Goal: Task Accomplishment & Management: Use online tool/utility

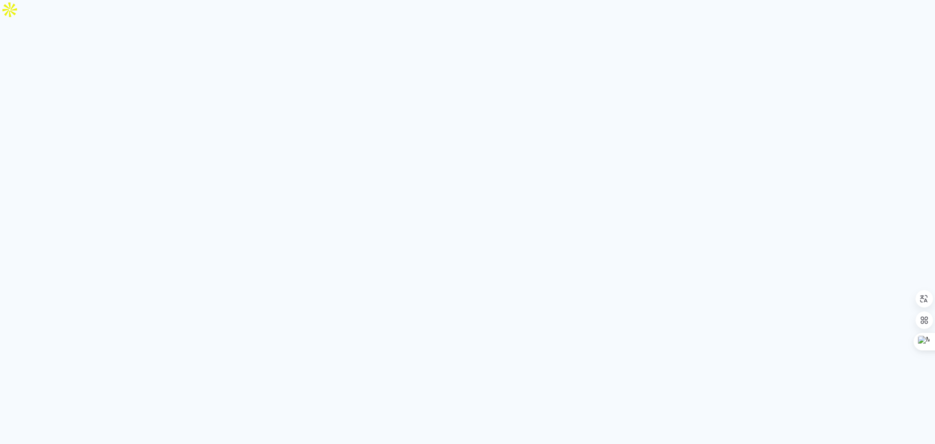
click at [329, 117] on neon-animated-pages "Prosite Website + Landing pages Proof Sistema de seleção e venda de fotos Desig…" at bounding box center [467, 222] width 935 height 444
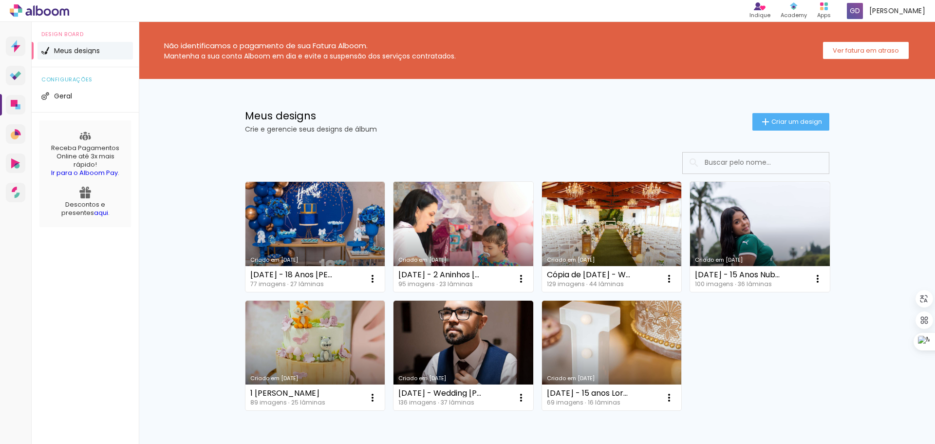
click at [442, 217] on link "Criado em [DATE]" at bounding box center [463, 237] width 140 height 110
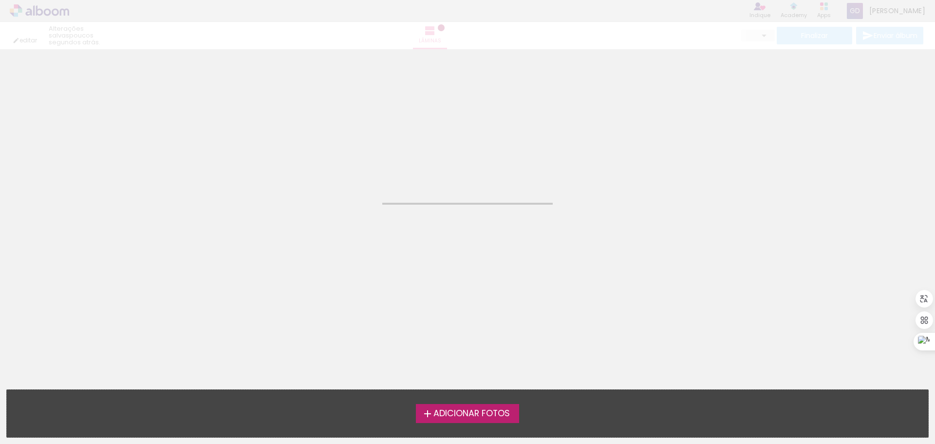
click at [442, 217] on neon-animated-pages "Confirmar Cancelar" at bounding box center [467, 246] width 935 height 394
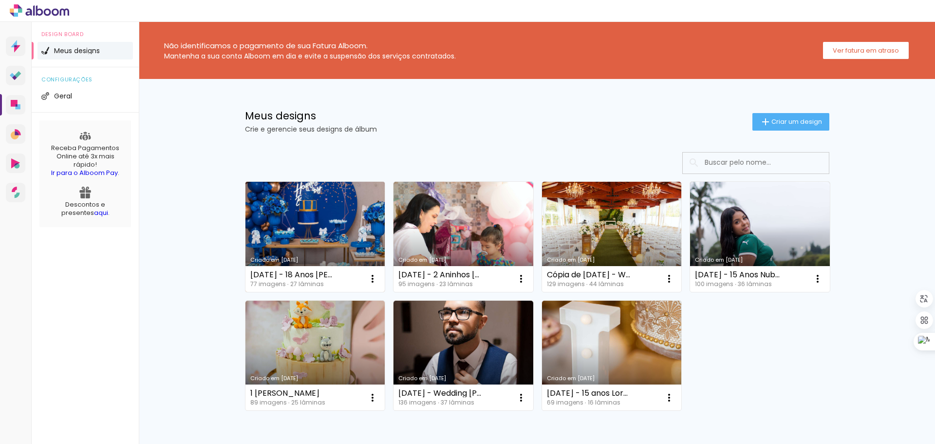
click at [300, 240] on link "Criado em [DATE]" at bounding box center [315, 237] width 140 height 110
